Goal: Task Accomplishment & Management: Use online tool/utility

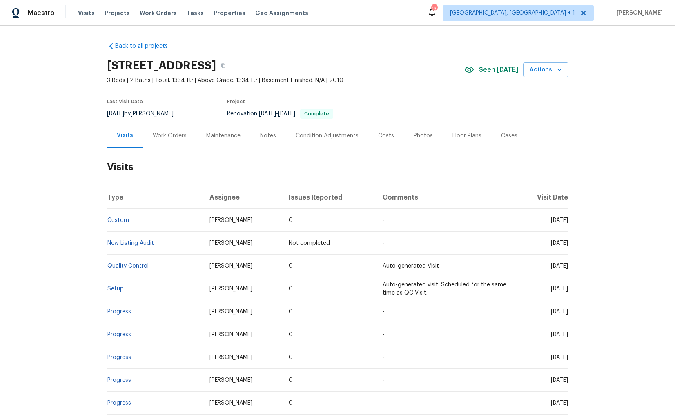
click at [158, 134] on div "Work Orders" at bounding box center [170, 136] width 34 height 8
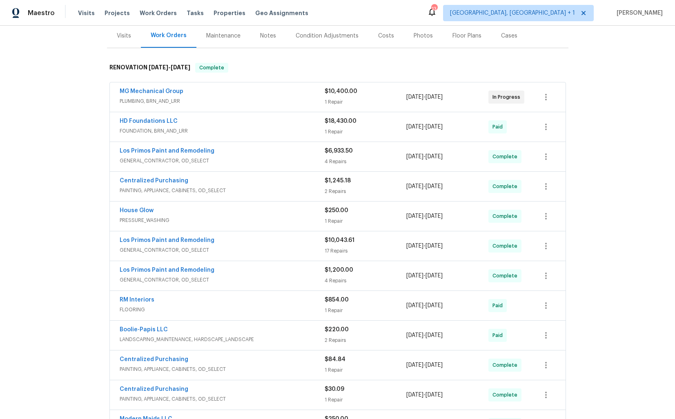
scroll to position [101, 0]
click at [212, 90] on div "MG Mechanical Group" at bounding box center [222, 92] width 205 height 10
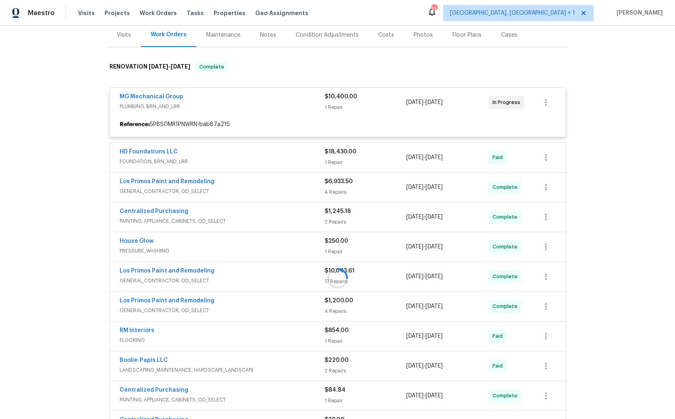
click at [200, 96] on div "MG Mechanical Group" at bounding box center [222, 98] width 205 height 10
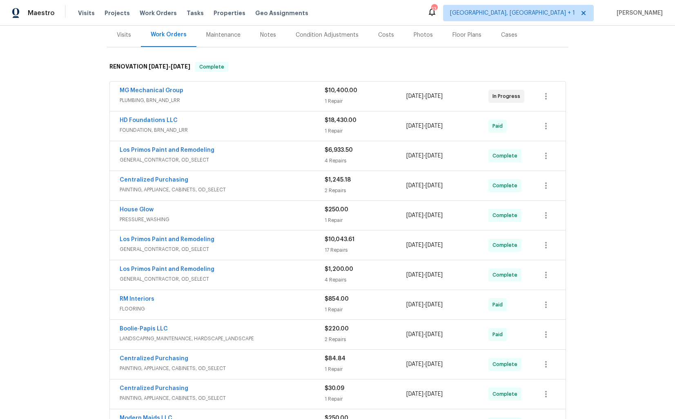
scroll to position [278, 0]
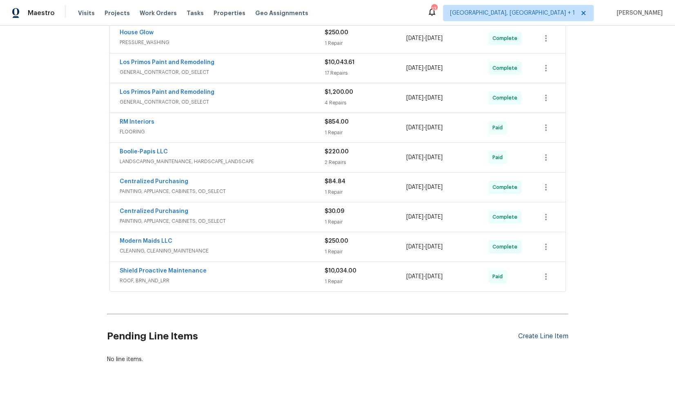
click at [541, 337] on div "Create Line Item" at bounding box center [543, 337] width 50 height 8
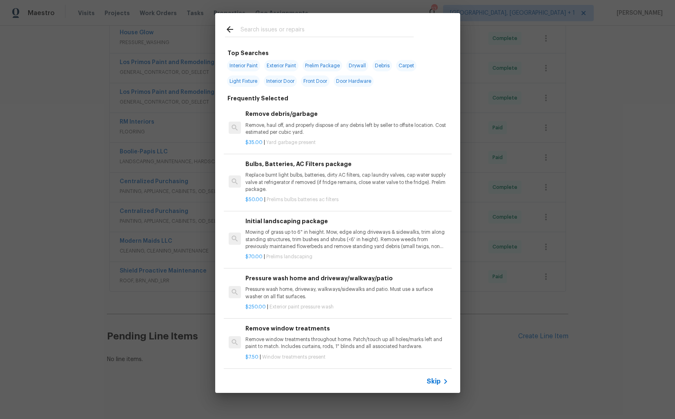
click at [265, 32] on input "text" at bounding box center [326, 30] width 173 height 12
type input "exter"
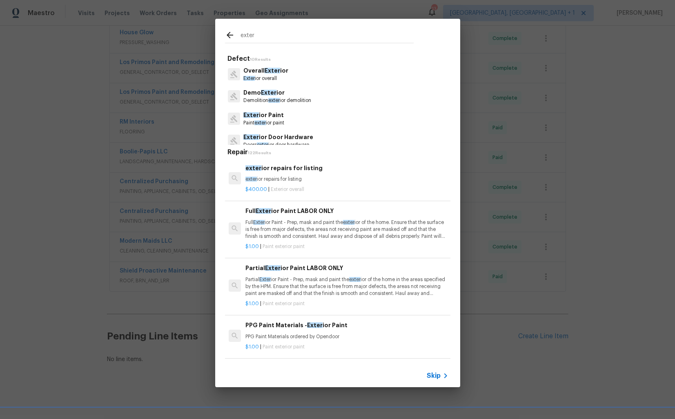
click at [263, 76] on p "Exter ior overall" at bounding box center [265, 78] width 45 height 7
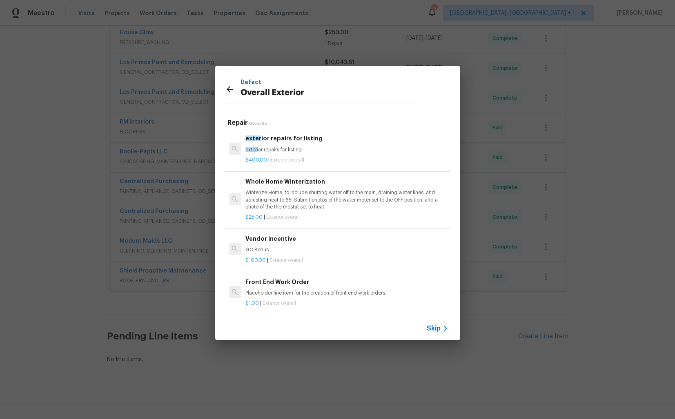
click at [288, 188] on div "Whole Home Winterization Winterize Home, to include shutting water off to the m…" at bounding box center [346, 193] width 202 height 33
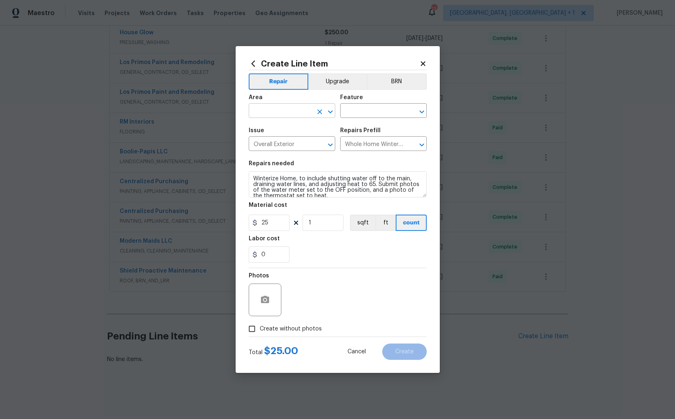
click at [267, 112] on input "text" at bounding box center [281, 111] width 64 height 13
click at [269, 141] on li "Exterior Overall" at bounding box center [292, 142] width 87 height 13
type input "Exterior Overall"
click at [376, 113] on input "text" at bounding box center [372, 111] width 64 height 13
click at [358, 148] on li "Fence" at bounding box center [383, 148] width 87 height 13
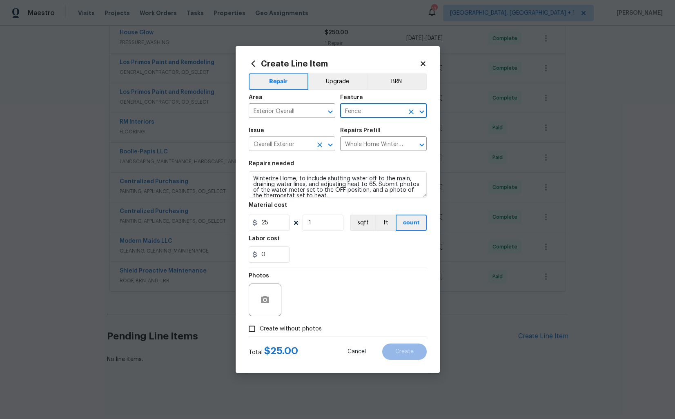
type input "Fence"
click at [274, 147] on input "Overall Exterior" at bounding box center [281, 144] width 64 height 13
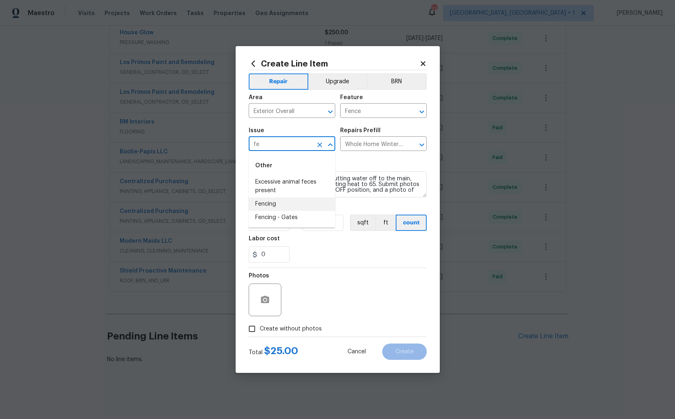
click at [266, 210] on li "Fencing" at bounding box center [292, 204] width 87 height 13
type input "Fencing"
click at [373, 142] on input "text" at bounding box center [372, 144] width 64 height 13
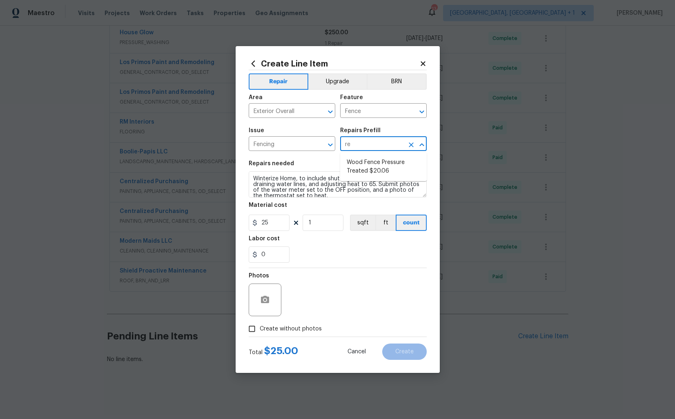
type input "r"
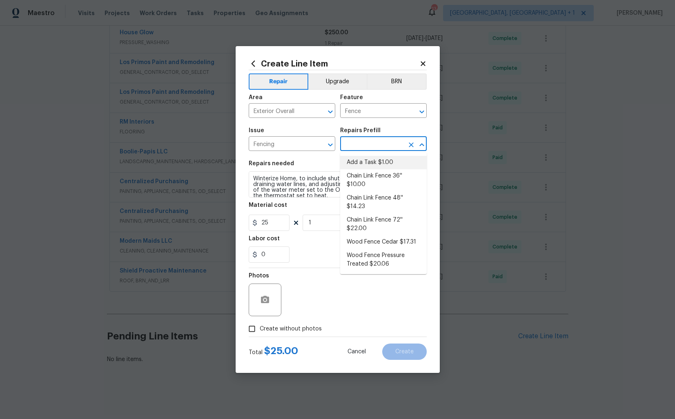
click at [362, 165] on li "Add a Task $1.00" at bounding box center [383, 162] width 87 height 13
type input "Add a Task $1.00"
type textarea "HPM to detail"
type input "1"
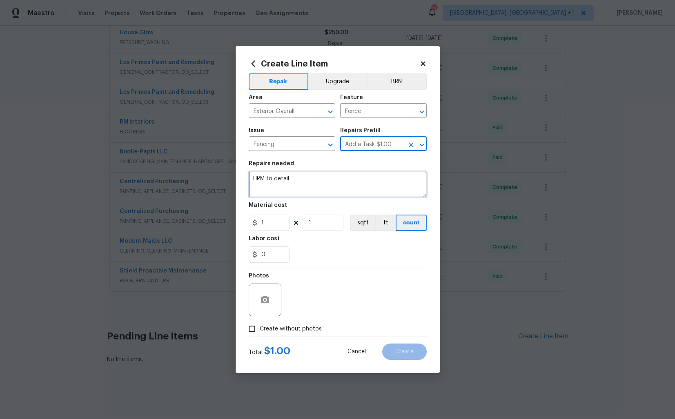
click at [303, 178] on textarea "HPM to detail" at bounding box center [338, 184] width 178 height 26
paste textarea "Received feedback next door neighbor called to ask about the fence he shares wi…"
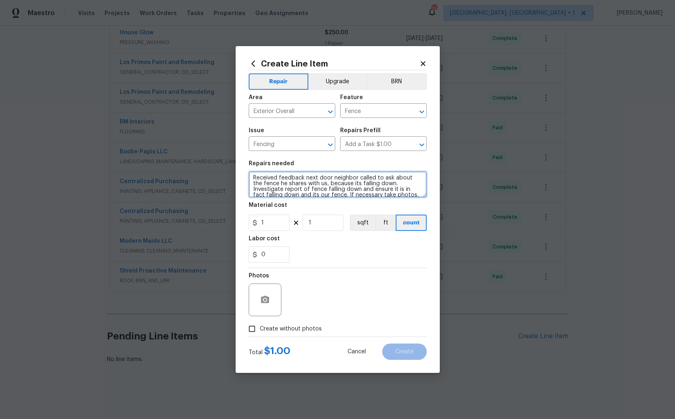
scroll to position [17, 0]
type textarea "Received feedback next door neighbor called to ask about the fence he shares wi…"
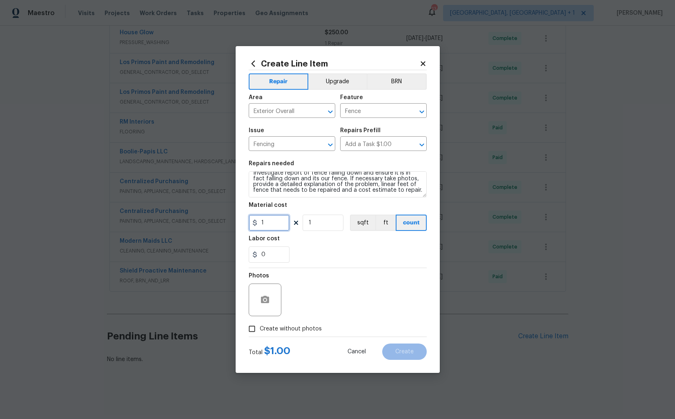
click at [271, 227] on input "1" at bounding box center [269, 223] width 41 height 16
type input "75"
click at [267, 331] on span "Create without photos" at bounding box center [291, 329] width 62 height 9
click at [260, 331] on input "Create without photos" at bounding box center [252, 329] width 16 height 16
checkbox input "true"
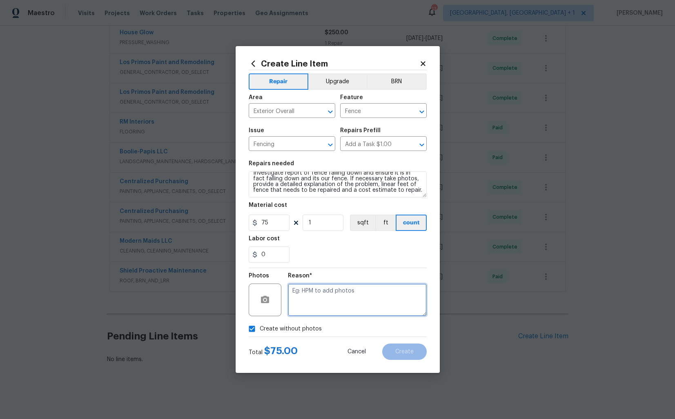
click at [336, 292] on textarea at bounding box center [357, 300] width 139 height 33
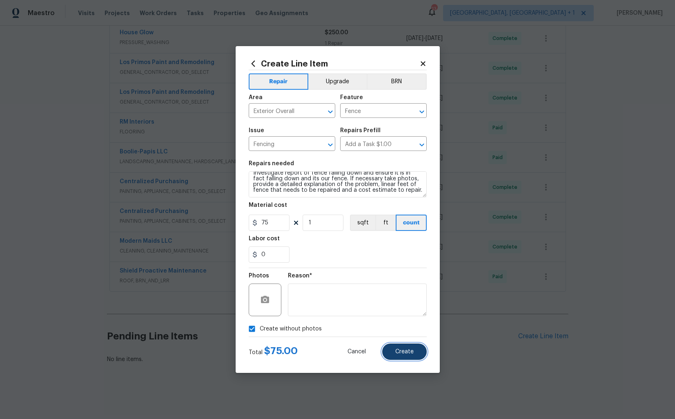
click at [410, 356] on button "Create" at bounding box center [404, 352] width 44 height 16
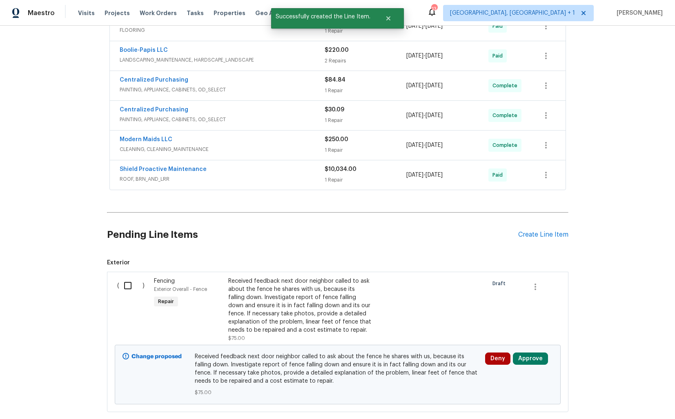
scroll to position [428, 0]
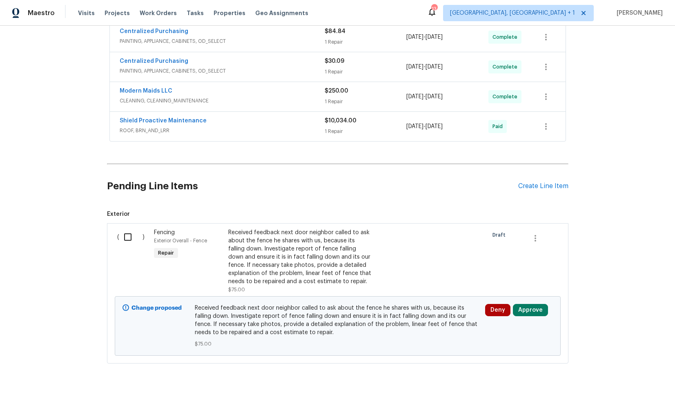
click at [127, 239] on input "checkbox" at bounding box center [130, 237] width 23 height 17
checkbox input "true"
click at [623, 395] on span "Create Work Order" at bounding box center [628, 399] width 54 height 10
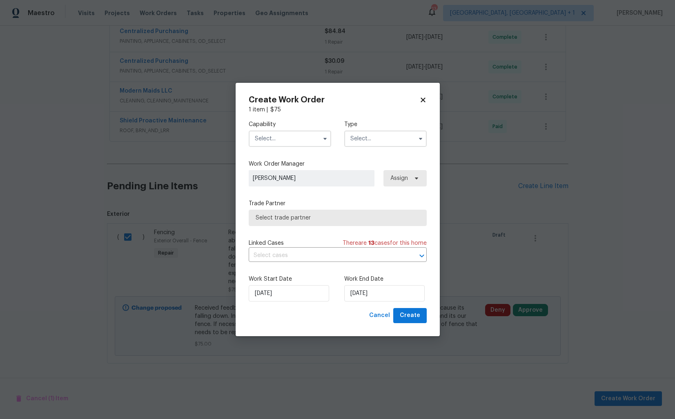
click at [301, 138] on input "text" at bounding box center [290, 139] width 82 height 16
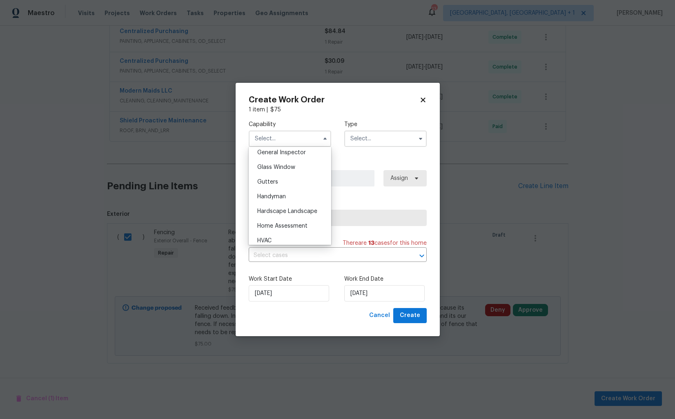
scroll to position [429, 0]
click at [280, 178] on span "Handyman" at bounding box center [271, 177] width 29 height 6
type input "Handyman"
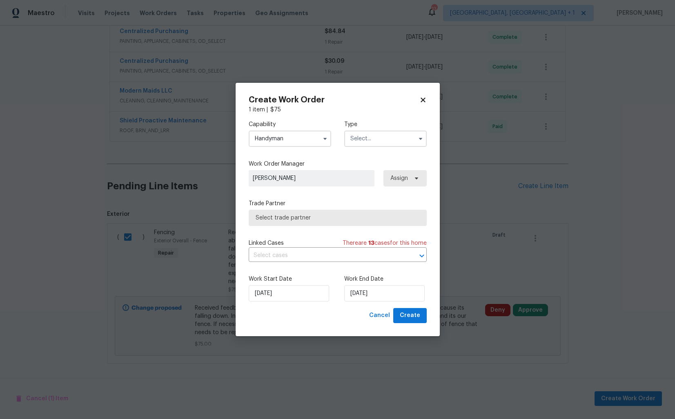
click at [390, 141] on input "text" at bounding box center [385, 139] width 82 height 16
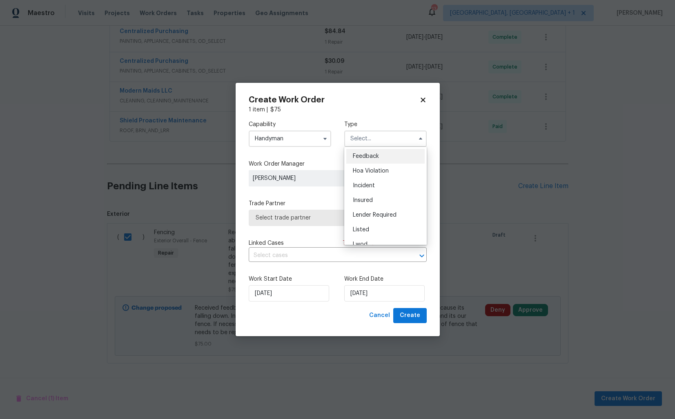
click at [371, 155] on span "Feedback" at bounding box center [366, 156] width 26 height 6
type input "Feedback"
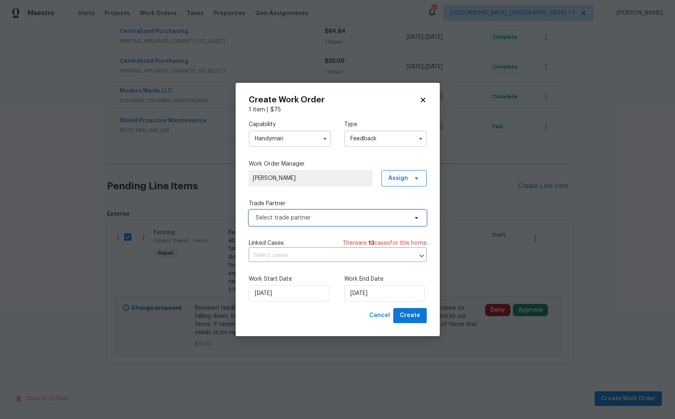
click at [286, 221] on span "Select trade partner" at bounding box center [332, 218] width 152 height 8
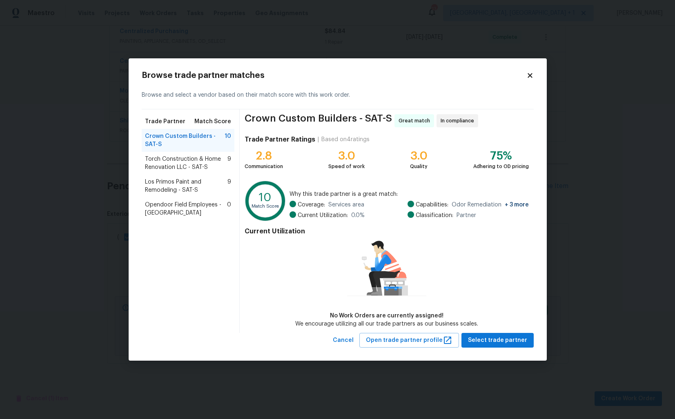
click at [166, 181] on span "Los Primos Paint and Remodeling - SAT-S" at bounding box center [186, 186] width 83 height 16
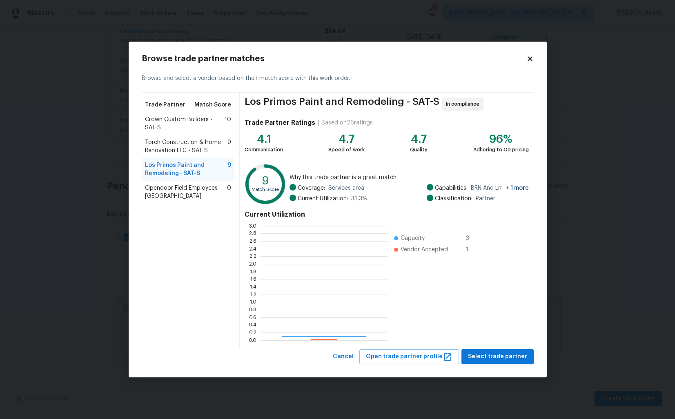
scroll to position [114, 127]
click at [489, 355] on span "Select trade partner" at bounding box center [497, 357] width 59 height 10
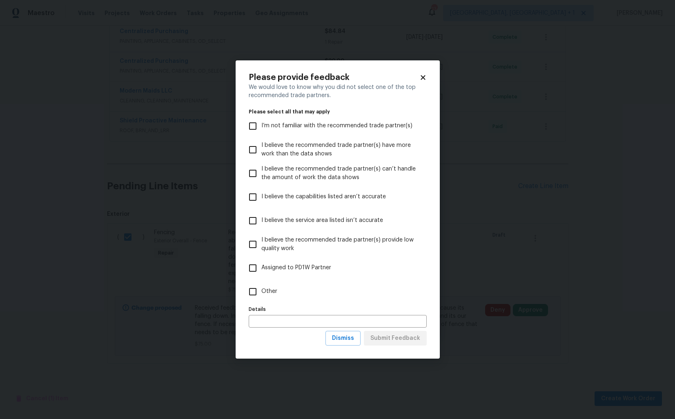
click at [283, 291] on label "Other" at bounding box center [332, 292] width 176 height 24
click at [261, 291] on input "Other" at bounding box center [252, 291] width 17 height 17
checkbox input "true"
click at [385, 336] on span "Submit Feedback" at bounding box center [395, 339] width 50 height 10
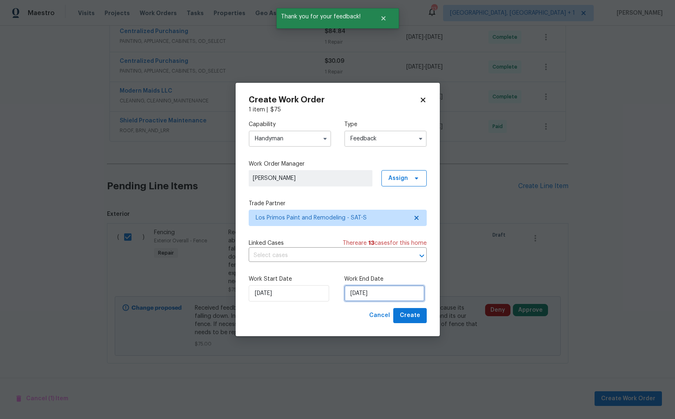
click at [369, 291] on input "[DATE]" at bounding box center [384, 293] width 80 height 16
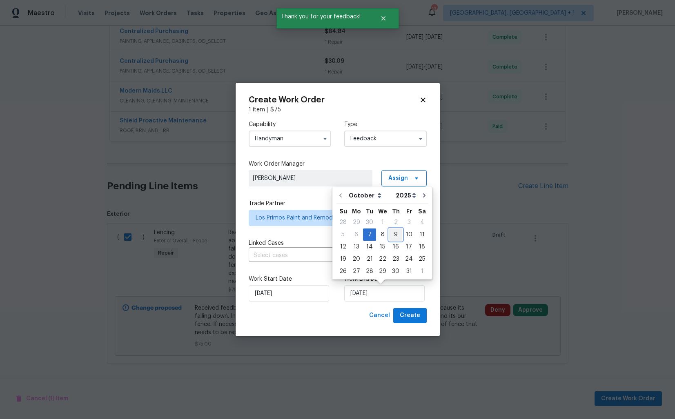
click at [394, 229] on div "9" at bounding box center [395, 234] width 13 height 11
type input "[DATE]"
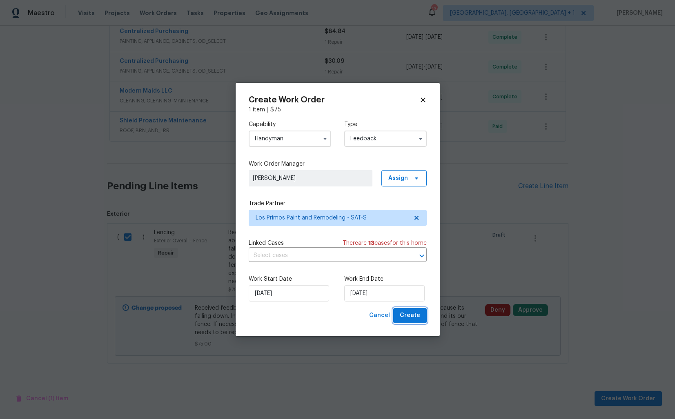
click at [412, 318] on span "Create" at bounding box center [410, 316] width 20 height 10
checkbox input "false"
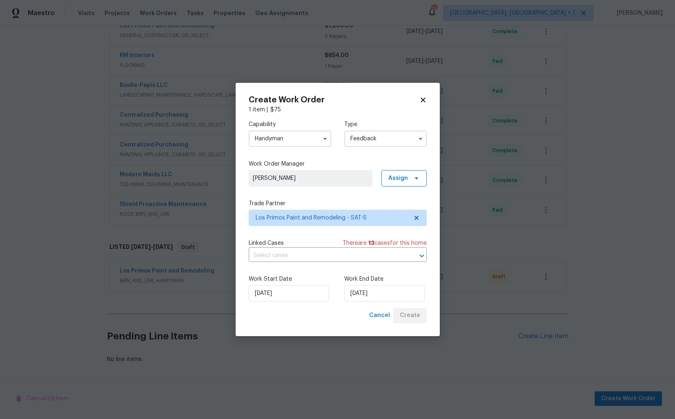
scroll to position [345, 0]
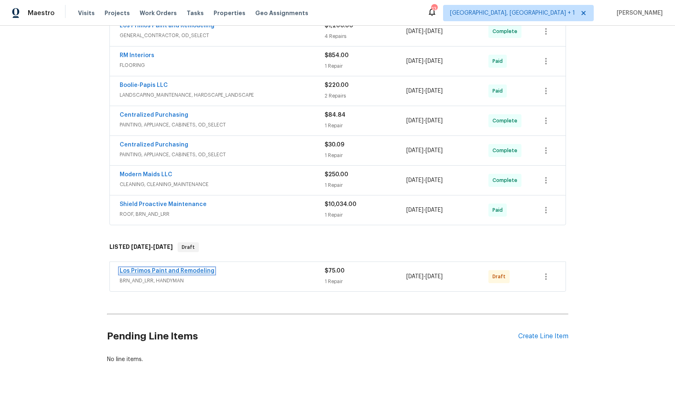
click at [178, 270] on link "Los Primos Paint and Remodeling" at bounding box center [167, 271] width 95 height 6
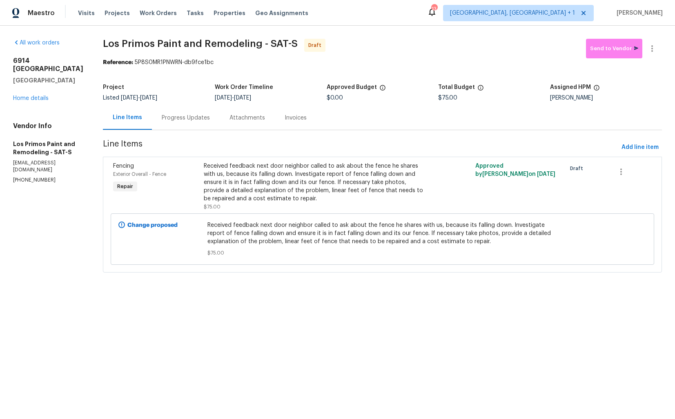
click at [187, 118] on div "Progress Updates" at bounding box center [186, 118] width 48 height 8
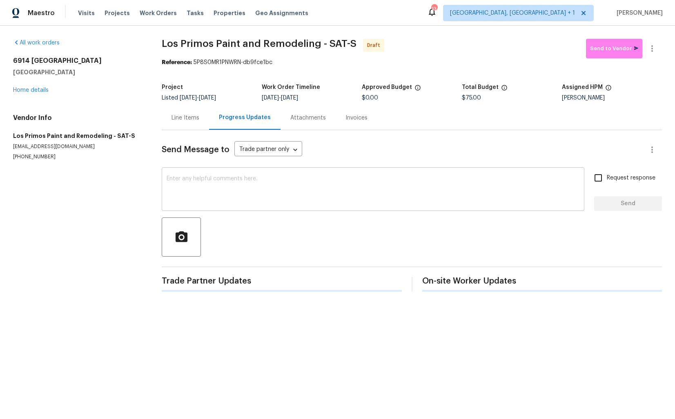
click at [254, 182] on textarea at bounding box center [373, 190] width 413 height 29
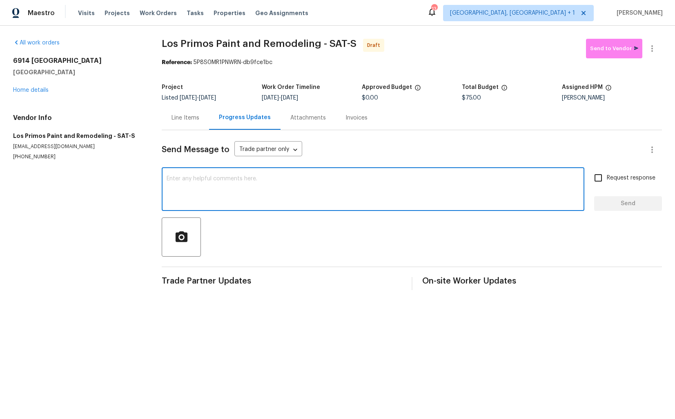
click at [270, 186] on textarea at bounding box center [373, 190] width 413 height 29
paste textarea "Hi this is [PERSON_NAME] with Opendoor. I’m confirming you received the WO for …"
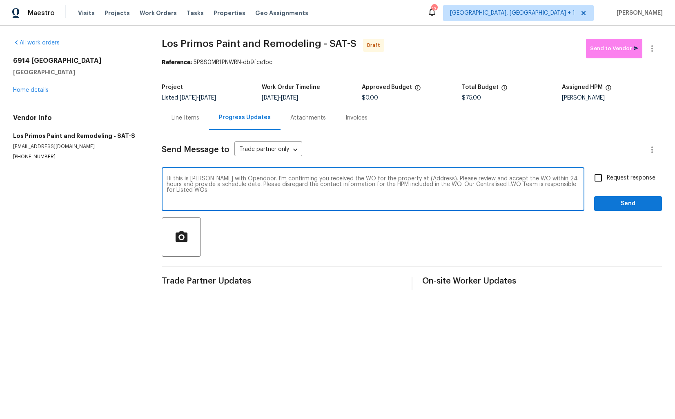
drag, startPoint x: 426, startPoint y: 180, endPoint x: 401, endPoint y: 179, distance: 25.3
click at [400, 179] on textarea "Hi this is [PERSON_NAME] with Opendoor. I’m confirming you received the WO for …" at bounding box center [373, 190] width 413 height 29
paste textarea "[STREET_ADDRESS]"
type textarea "Hi this is [PERSON_NAME] with Opendoor. I’m confirming you received the WO for …"
click at [597, 178] on input "Request response" at bounding box center [597, 177] width 17 height 17
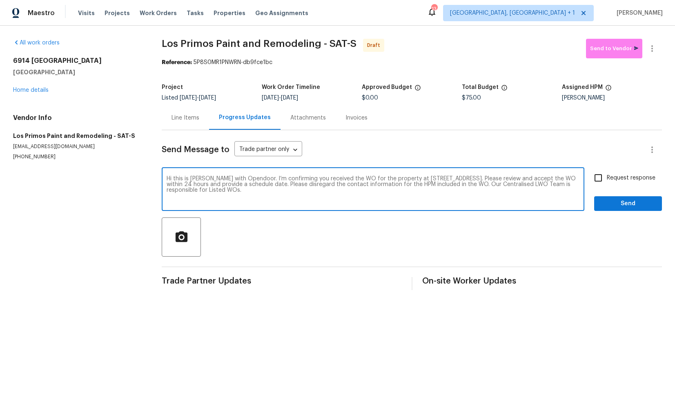
checkbox input "true"
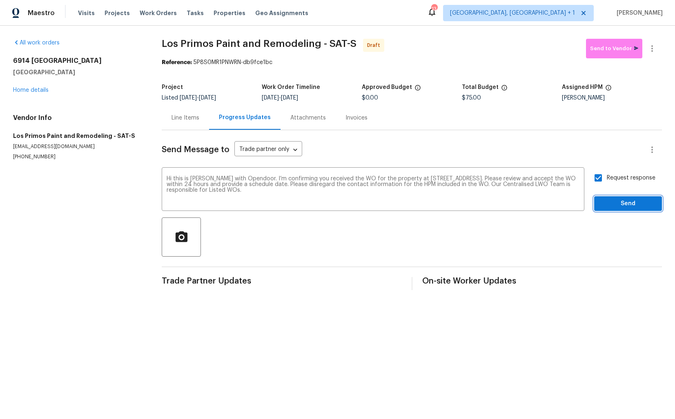
click at [625, 205] on span "Send" at bounding box center [628, 204] width 55 height 10
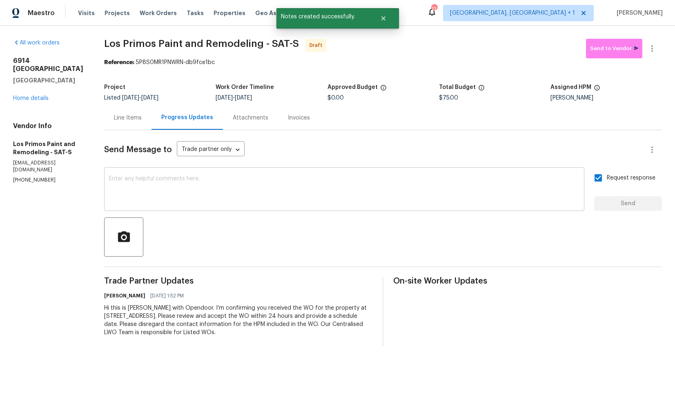
click at [280, 195] on textarea at bounding box center [344, 190] width 470 height 29
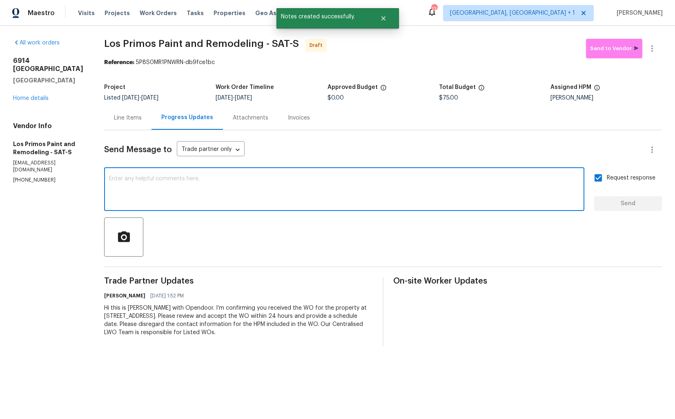
paste textarea "Attention All Work Orders must include before-photos (both close-up and wide-an…"
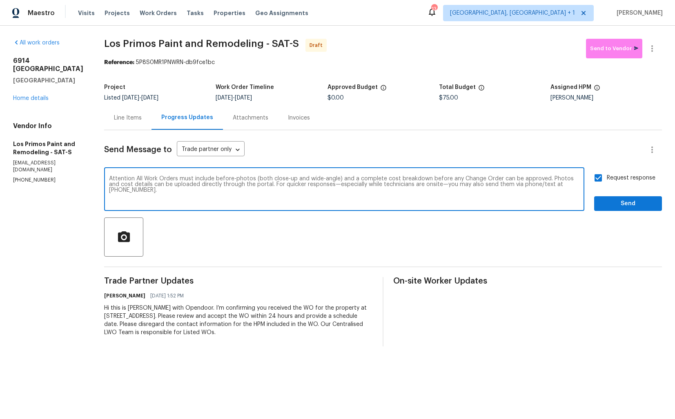
type textarea "Attention All Work Orders must include before-photos (both close-up and wide-an…"
click at [610, 205] on span "Send" at bounding box center [628, 204] width 55 height 10
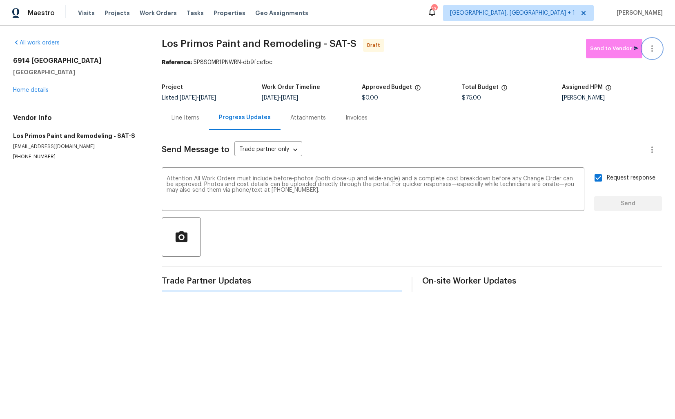
click at [652, 49] on icon "button" at bounding box center [652, 48] width 2 height 7
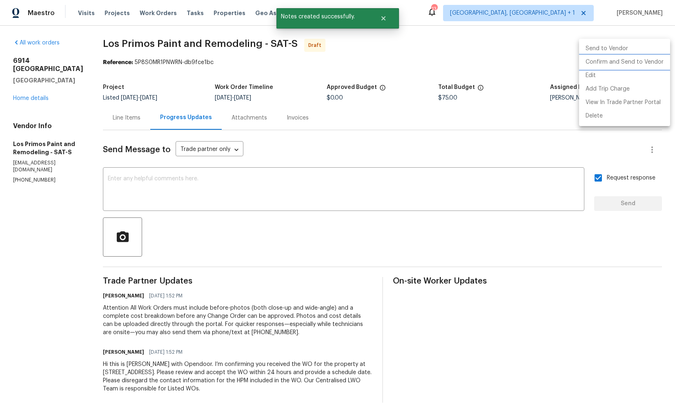
click at [593, 59] on li "Confirm and Send to Vendor" at bounding box center [624, 62] width 91 height 13
click at [380, 47] on div at bounding box center [337, 209] width 675 height 419
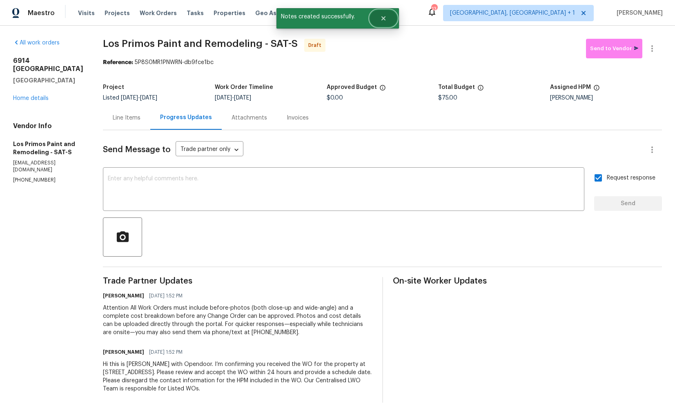
click at [389, 20] on button "Close" at bounding box center [383, 18] width 27 height 16
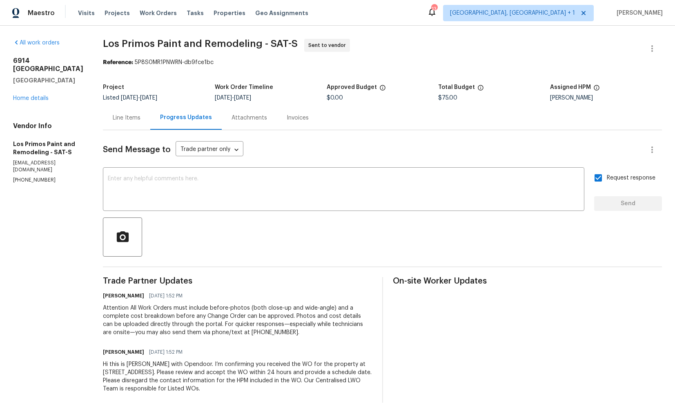
click at [132, 46] on span "Los Primos Paint and Remodeling - SAT-S" at bounding box center [200, 44] width 195 height 10
copy span "Primos"
click at [184, 48] on span "Los Primos Paint and Remodeling - SAT-S" at bounding box center [200, 44] width 195 height 10
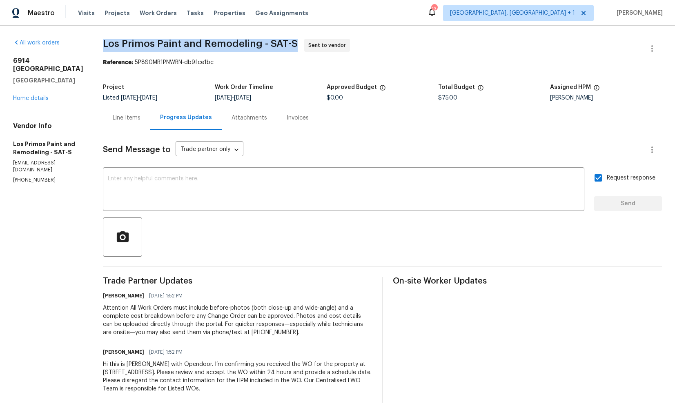
click at [184, 48] on span "Los Primos Paint and Remodeling - SAT-S" at bounding box center [200, 44] width 195 height 10
copy span "Los Primos Paint and Remodeling - SAT-S"
click at [155, 68] on section "Los Primos Paint and Remodeling - SAT-S Sent to vendor Reference: 5P8S0MR1PNWRN…" at bounding box center [382, 221] width 559 height 364
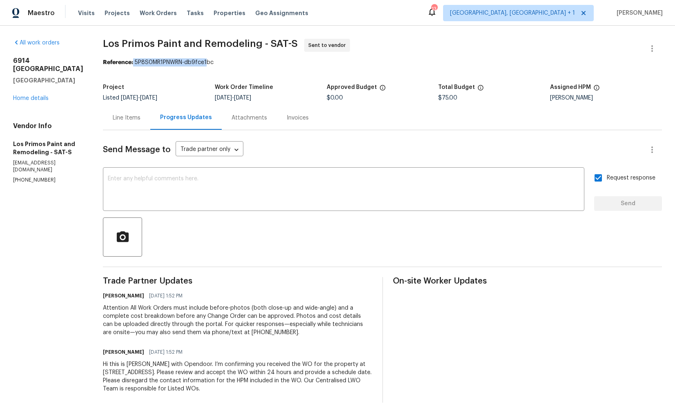
drag, startPoint x: 132, startPoint y: 63, endPoint x: 205, endPoint y: 63, distance: 73.1
click at [205, 63] on div "Reference: 5P8S0MR1PNWRN-db9fce1bc" at bounding box center [382, 62] width 559 height 8
drag, startPoint x: 133, startPoint y: 62, endPoint x: 245, endPoint y: 66, distance: 111.9
click at [245, 66] on div "Reference: 5P8S0MR1PNWRN-db9fce1bc" at bounding box center [382, 62] width 559 height 8
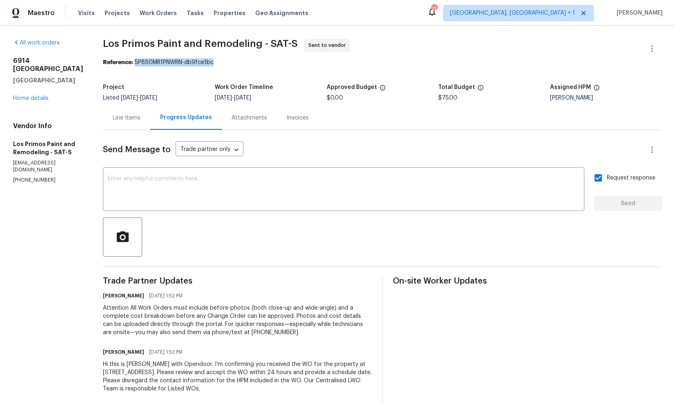
copy div "5P8S0MR1PNWRN-db9fce1bc"
click at [281, 74] on section "Los Primos Paint and Remodeling - SAT-S Sent to vendor Reference: 5P8S0MR1PNWRN…" at bounding box center [382, 221] width 559 height 364
click at [32, 96] on link "Home details" at bounding box center [31, 99] width 36 height 6
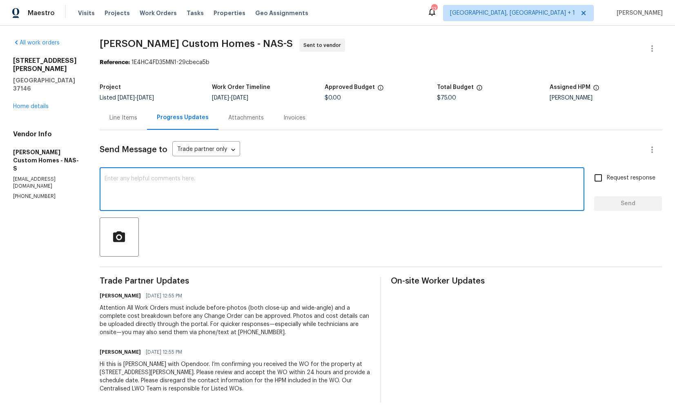
click at [182, 192] on textarea at bounding box center [342, 190] width 475 height 29
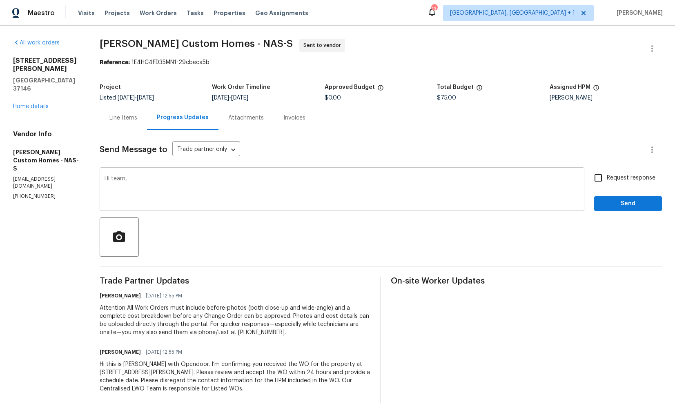
click at [336, 182] on textarea "Hi team," at bounding box center [342, 190] width 475 height 29
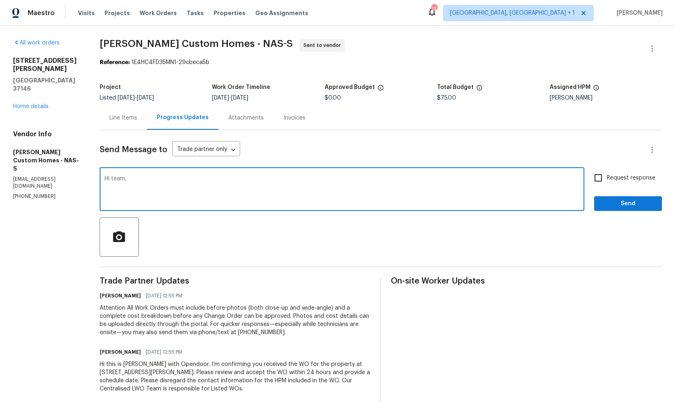
paste textarea "Could you please accept the work order and provide the progress status along wi…"
click at [139, 179] on textarea "Hi team,Could you please accept the work order and provide the progress status …" at bounding box center [342, 190] width 475 height 29
click at [440, 185] on textarea "Hi team, could you please accept the work order and provide the progress status…" at bounding box center [342, 190] width 475 height 29
click at [438, 181] on textarea "Hi team, could you please accept the work order and provide the progress status…" at bounding box center [342, 190] width 475 height 29
type textarea "Hi team, could you please accept the work order and provide the progress status…"
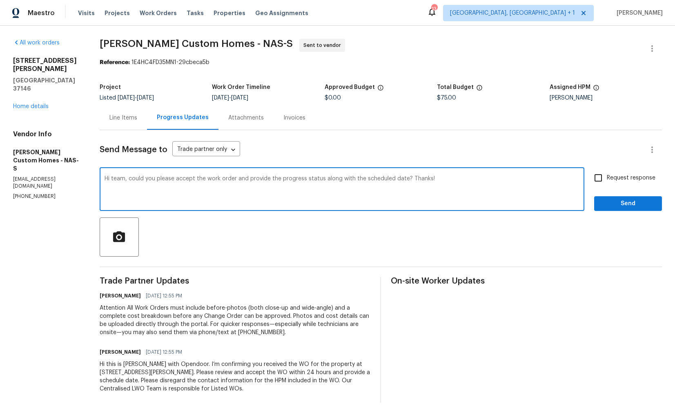
click at [597, 178] on input "Request response" at bounding box center [597, 177] width 17 height 17
checkbox input "true"
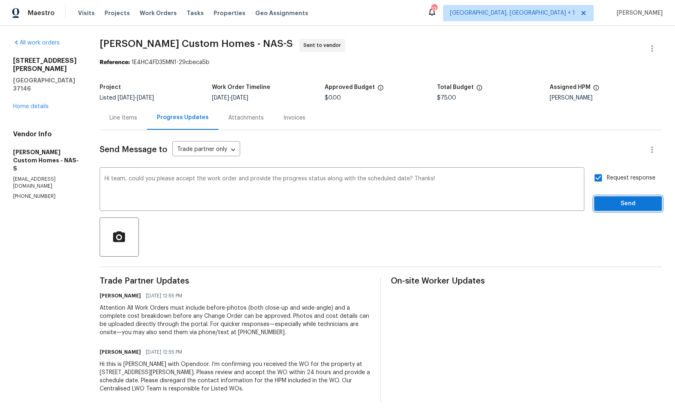
click at [623, 205] on span "Send" at bounding box center [628, 204] width 55 height 10
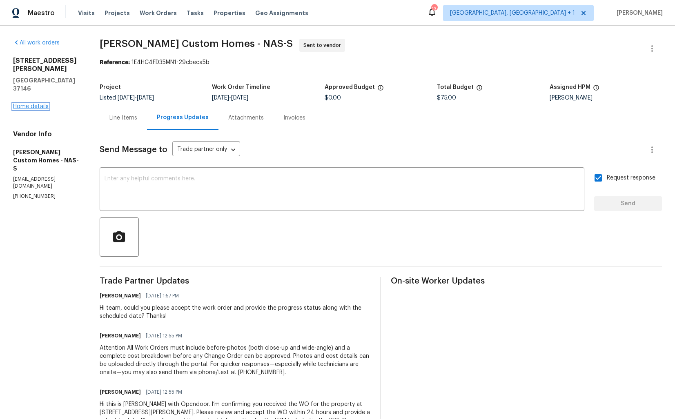
click at [39, 104] on link "Home details" at bounding box center [31, 107] width 36 height 6
